Goal: Complete application form

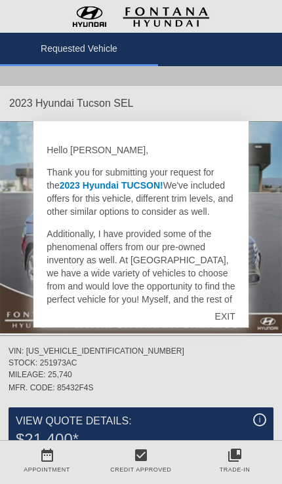
click at [227, 318] on div "EXIT" at bounding box center [225, 316] width 46 height 39
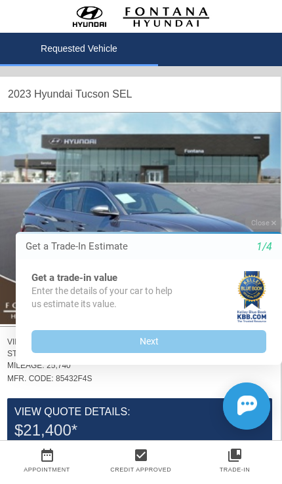
click at [225, 264] on div "Get a trade-in value Enter the details of your car to help us estimate its valu…" at bounding box center [149, 311] width 266 height 105
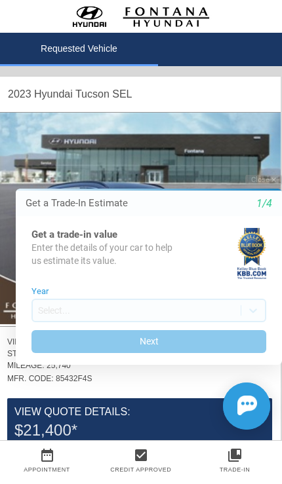
click at [267, 186] on button "Close" at bounding box center [263, 180] width 37 height 12
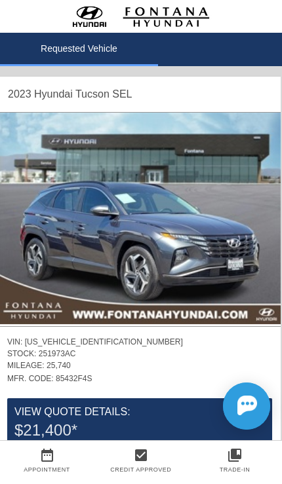
click at [240, 244] on img at bounding box center [140, 219] width 282 height 212
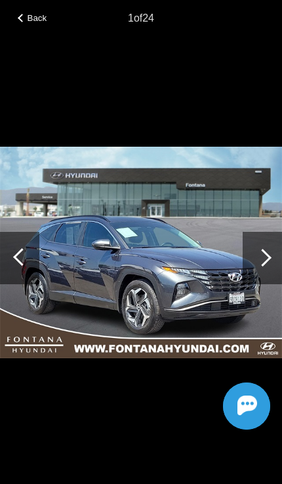
click at [265, 249] on div at bounding box center [261, 258] width 39 height 52
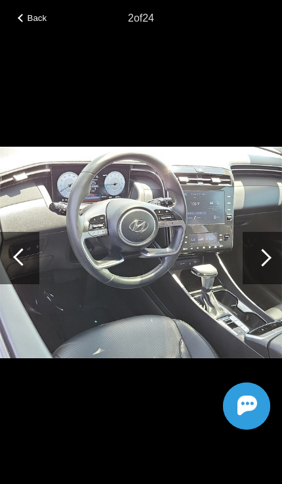
click at [268, 256] on div at bounding box center [261, 258] width 39 height 52
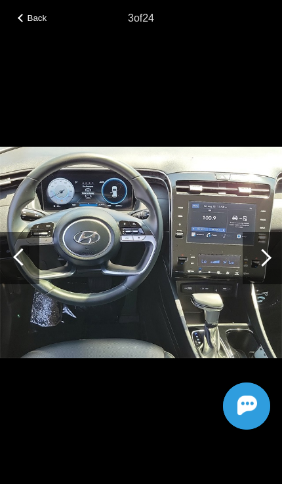
click at [267, 257] on div at bounding box center [262, 258] width 18 height 18
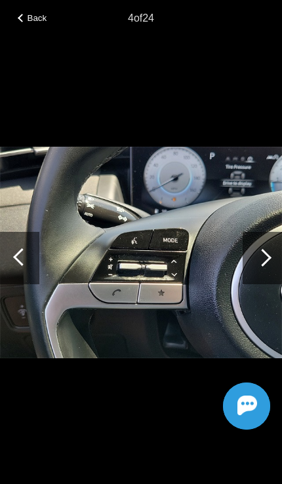
click at [262, 259] on div at bounding box center [262, 258] width 18 height 18
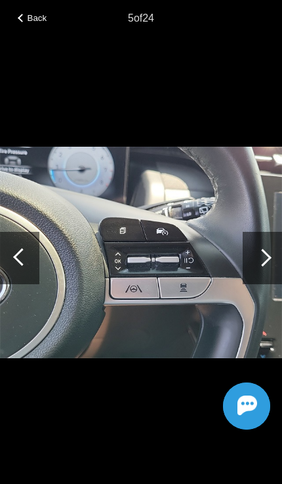
click at [22, 253] on div at bounding box center [22, 258] width 18 height 18
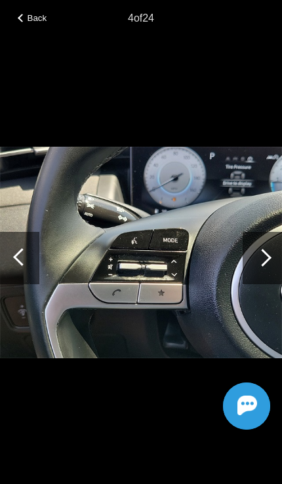
click at [30, 263] on div at bounding box center [19, 258] width 39 height 52
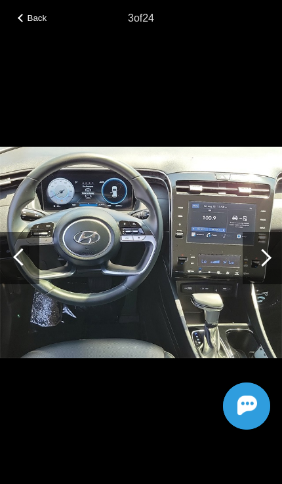
click at [267, 262] on div at bounding box center [262, 258] width 18 height 18
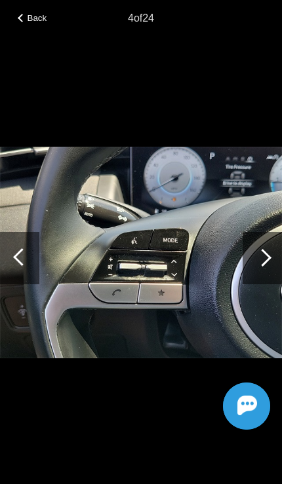
click at [263, 262] on div at bounding box center [262, 258] width 18 height 18
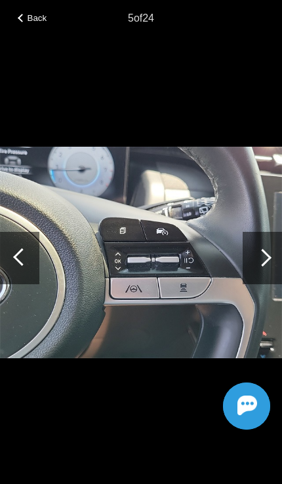
click at [266, 261] on div at bounding box center [262, 258] width 18 height 18
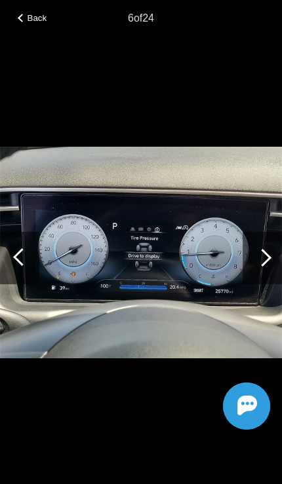
click at [270, 257] on div at bounding box center [261, 258] width 39 height 52
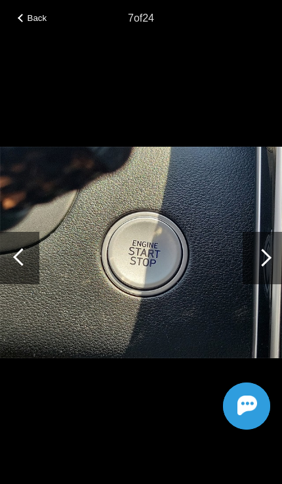
click at [267, 254] on div at bounding box center [261, 258] width 39 height 52
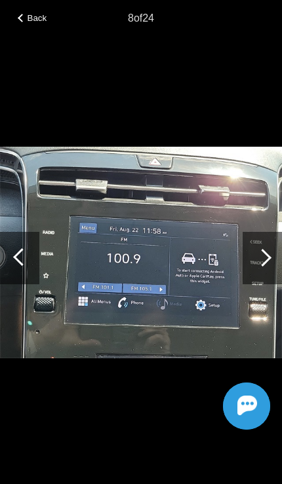
click at [261, 251] on div at bounding box center [262, 258] width 18 height 18
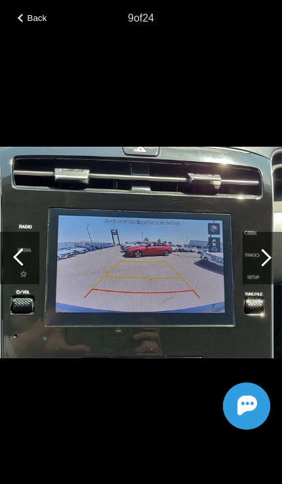
click at [270, 254] on div at bounding box center [261, 258] width 39 height 52
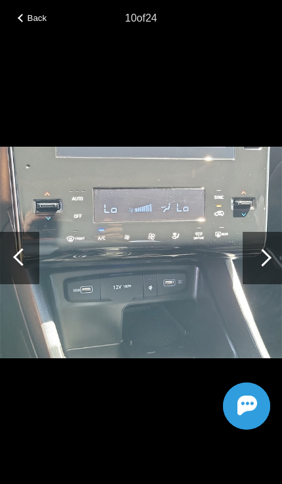
click at [268, 249] on div at bounding box center [261, 258] width 39 height 52
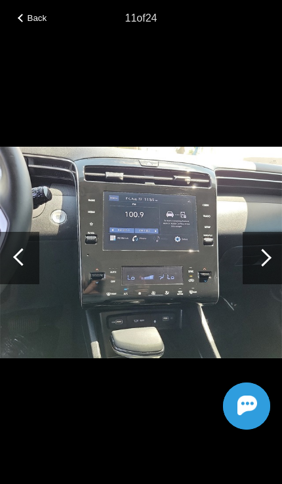
click at [259, 265] on div at bounding box center [262, 258] width 18 height 18
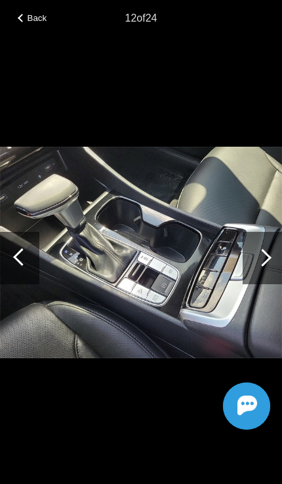
click at [264, 256] on div at bounding box center [262, 258] width 18 height 18
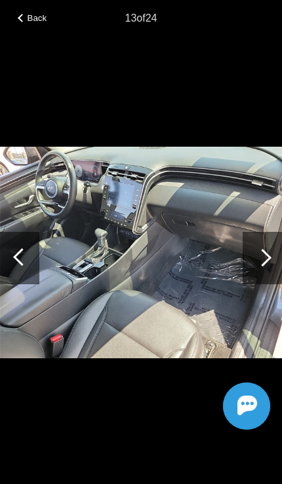
click at [264, 261] on div at bounding box center [262, 258] width 18 height 18
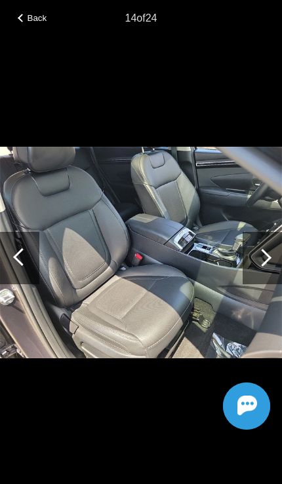
click at [265, 257] on div at bounding box center [262, 258] width 18 height 18
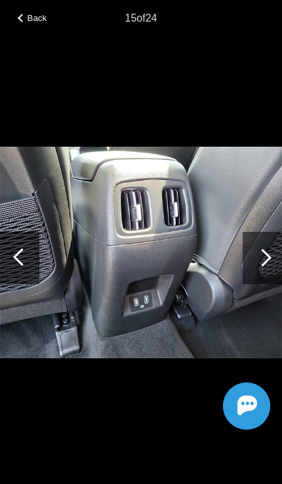
click at [259, 260] on div at bounding box center [262, 258] width 18 height 18
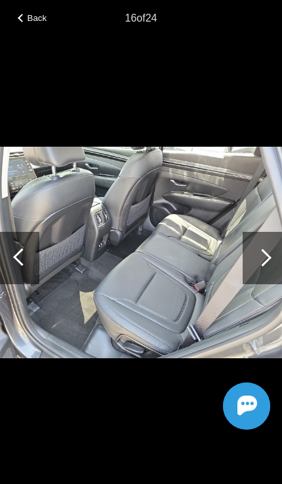
click at [266, 254] on div at bounding box center [262, 258] width 18 height 18
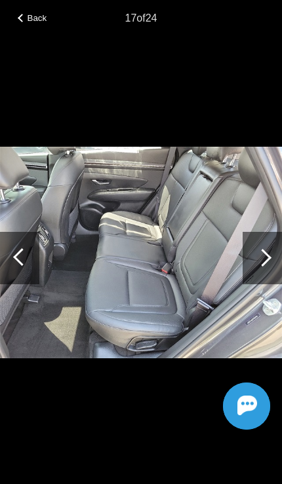
click at [267, 252] on div at bounding box center [261, 258] width 39 height 52
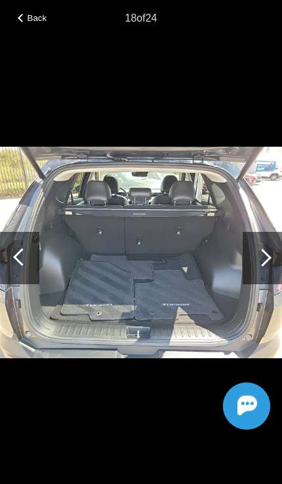
click at [260, 263] on div at bounding box center [262, 258] width 18 height 18
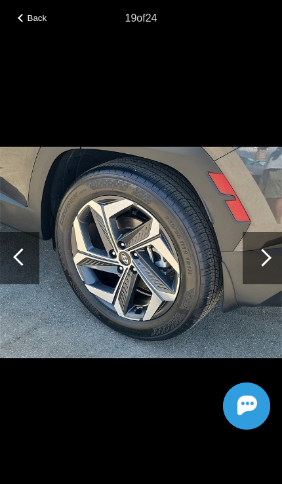
click at [267, 259] on div at bounding box center [262, 258] width 18 height 18
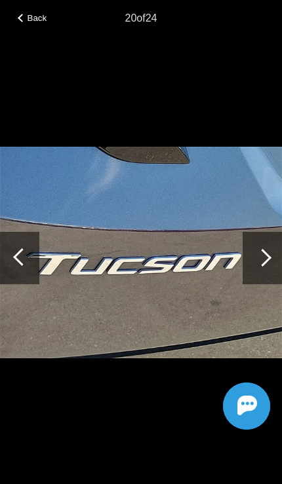
click at [263, 255] on div at bounding box center [262, 258] width 18 height 18
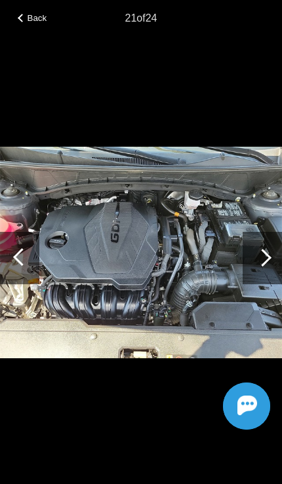
click at [268, 251] on div at bounding box center [261, 258] width 39 height 52
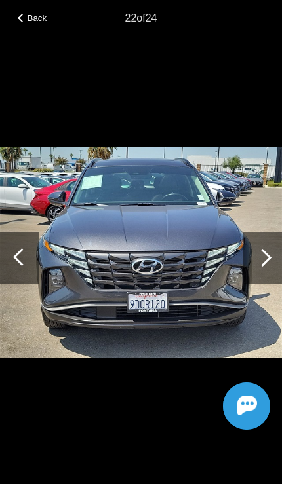
click at [270, 250] on div at bounding box center [261, 258] width 39 height 52
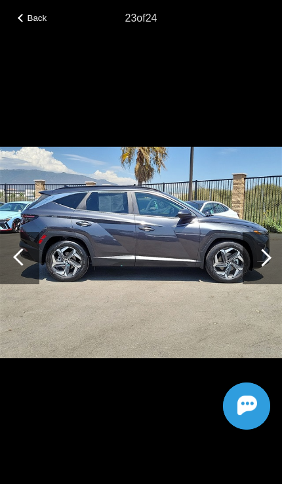
click at [272, 251] on div at bounding box center [261, 258] width 39 height 52
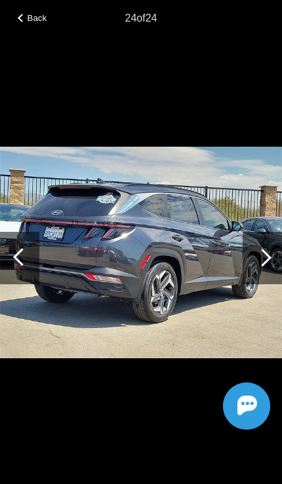
click at [270, 253] on div at bounding box center [261, 258] width 39 height 52
click at [28, 15] on span "Back" at bounding box center [38, 18] width 20 height 10
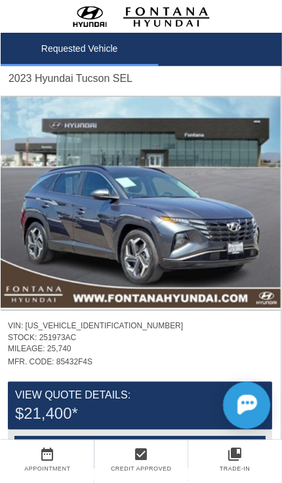
scroll to position [0, 1]
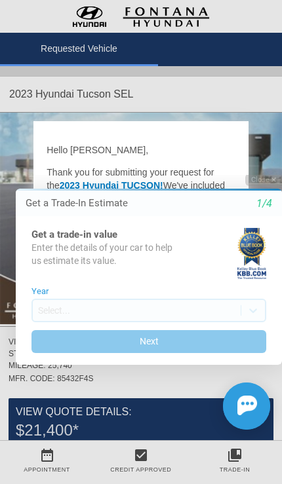
click at [269, 182] on button "Close" at bounding box center [263, 180] width 37 height 12
click at [272, 181] on icon "button" at bounding box center [273, 179] width 5 height 7
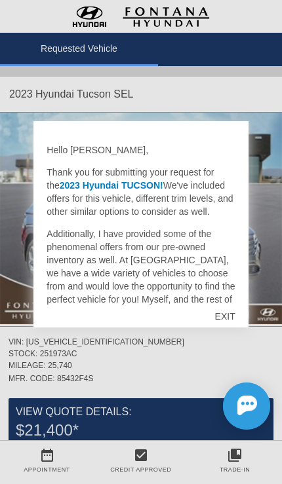
click at [231, 310] on div "EXIT" at bounding box center [225, 316] width 46 height 39
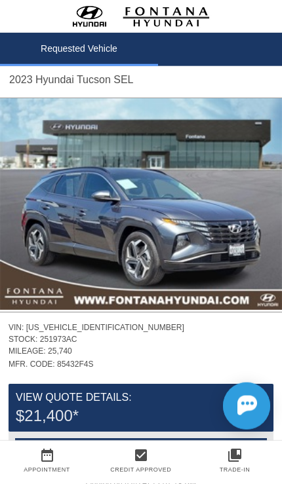
scroll to position [16, 0]
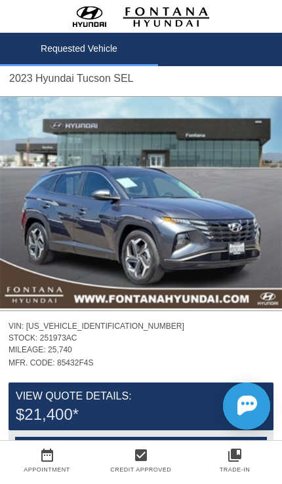
click at [217, 264] on img at bounding box center [141, 203] width 282 height 212
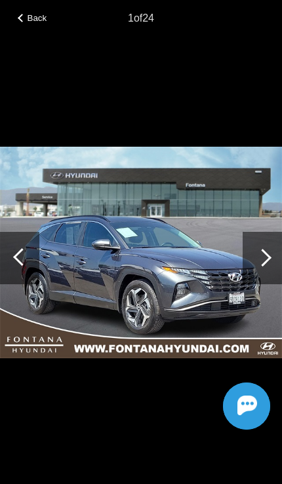
click at [272, 232] on div at bounding box center [261, 258] width 39 height 52
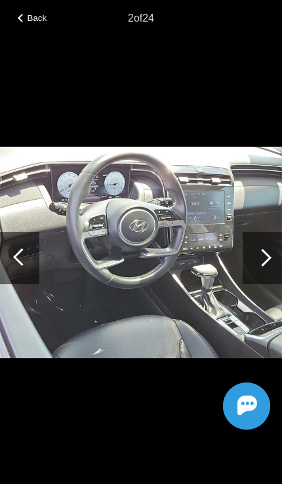
click at [272, 232] on div at bounding box center [261, 258] width 39 height 52
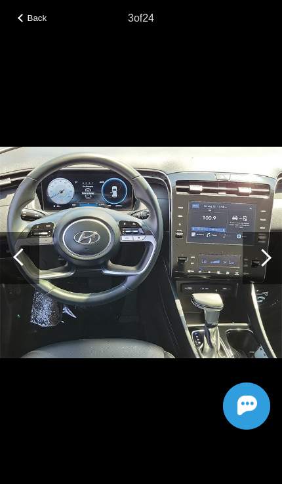
click at [26, 15] on div "Back" at bounding box center [32, 16] width 65 height 7
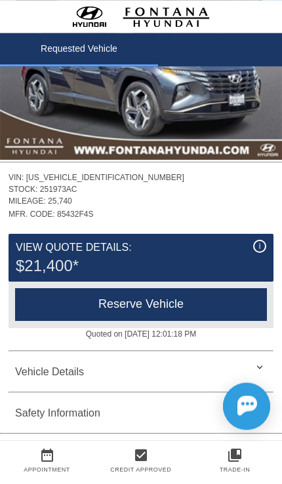
scroll to position [162, 0]
